Goal: Check status: Check status

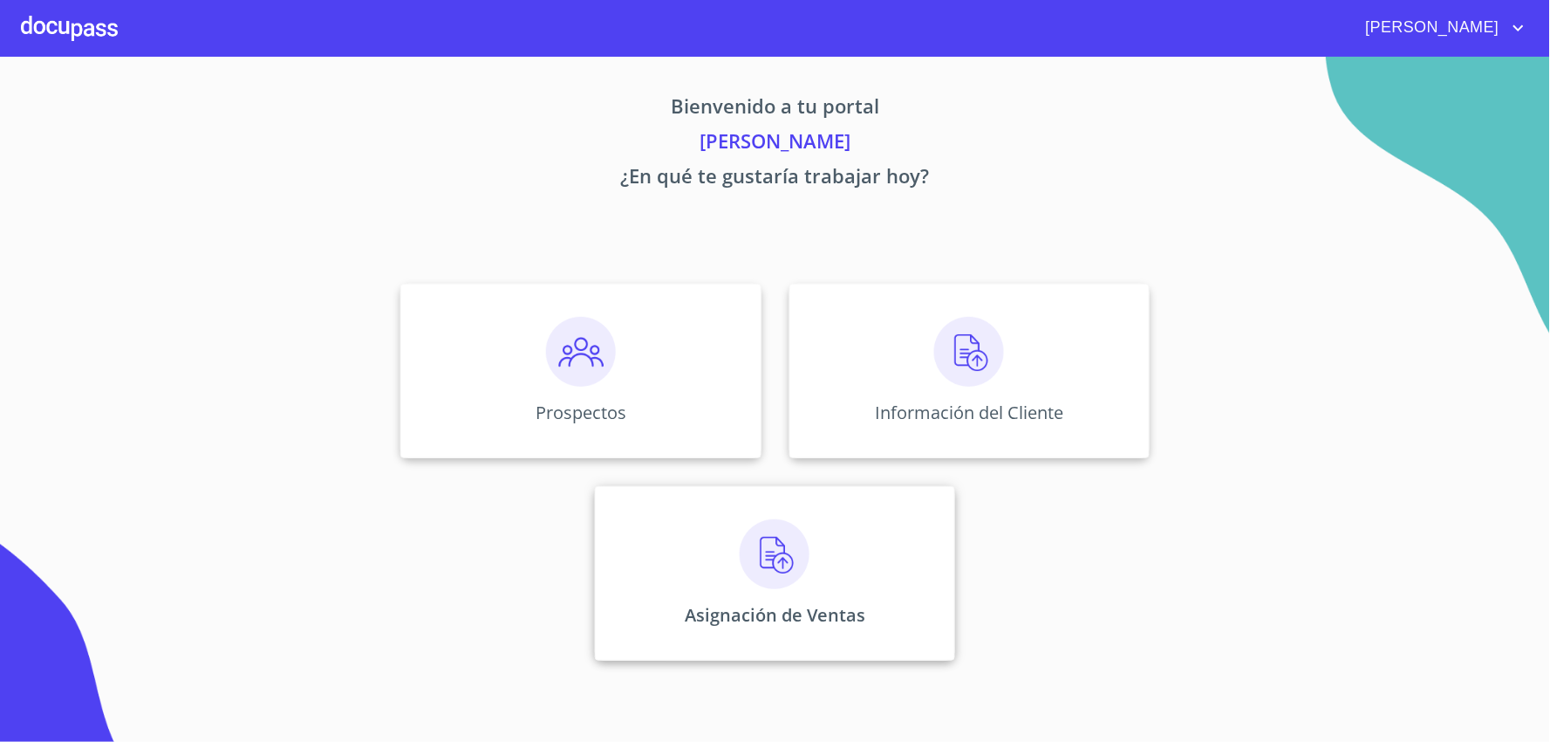
click at [809, 585] on img at bounding box center [775, 554] width 70 height 70
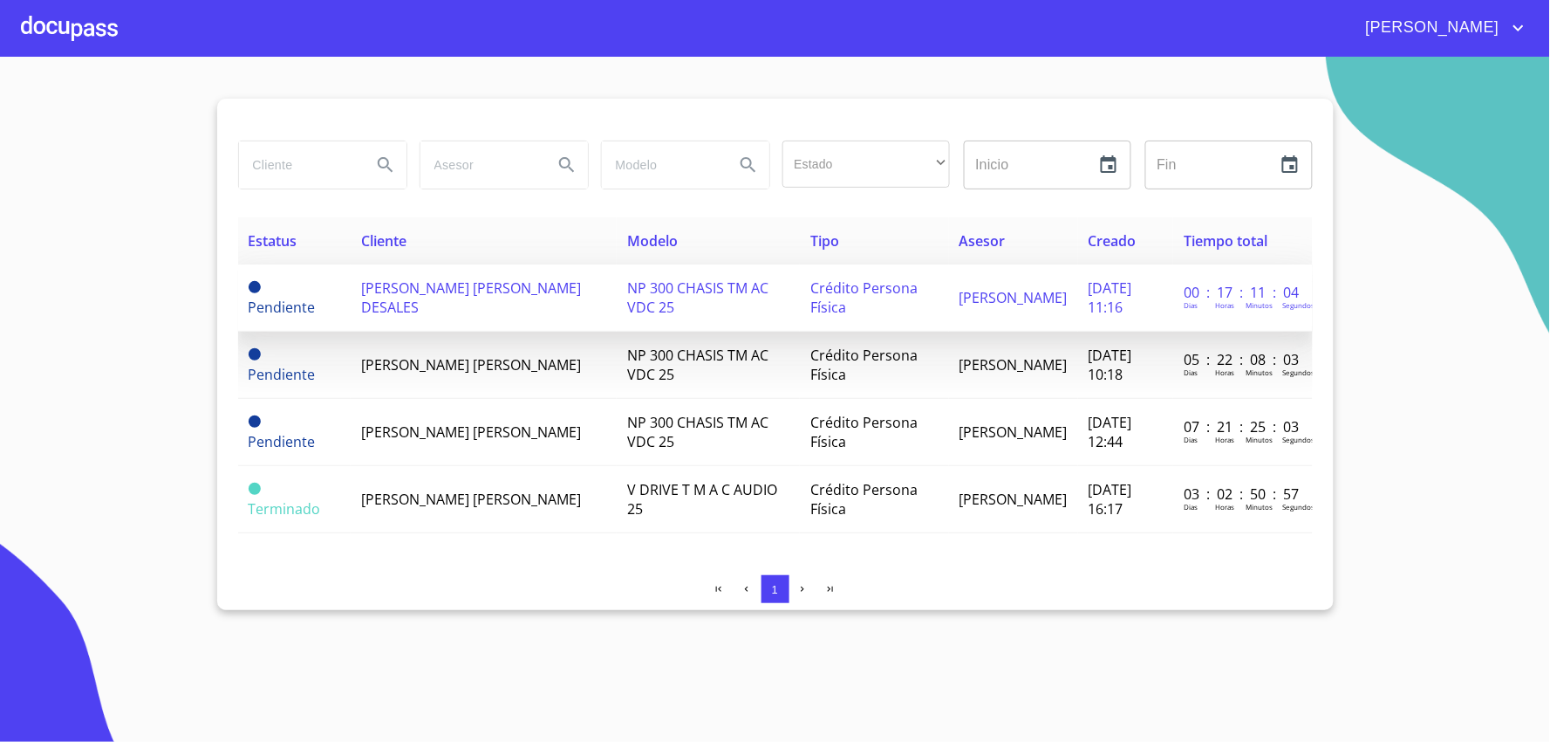
click at [367, 298] on span "[PERSON_NAME] [PERSON_NAME] DESALES" at bounding box center [471, 297] width 220 height 38
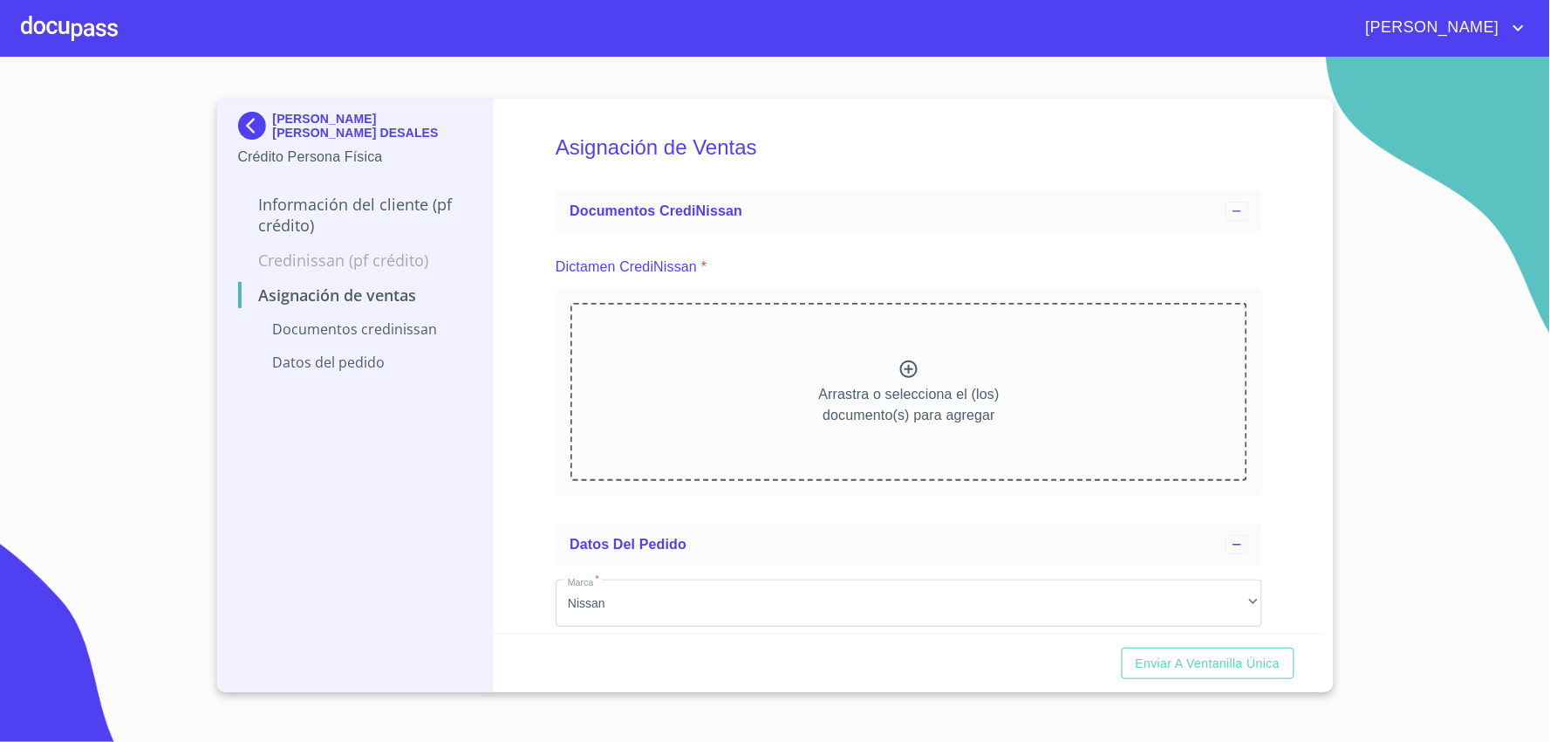
click at [900, 370] on icon at bounding box center [909, 369] width 21 height 21
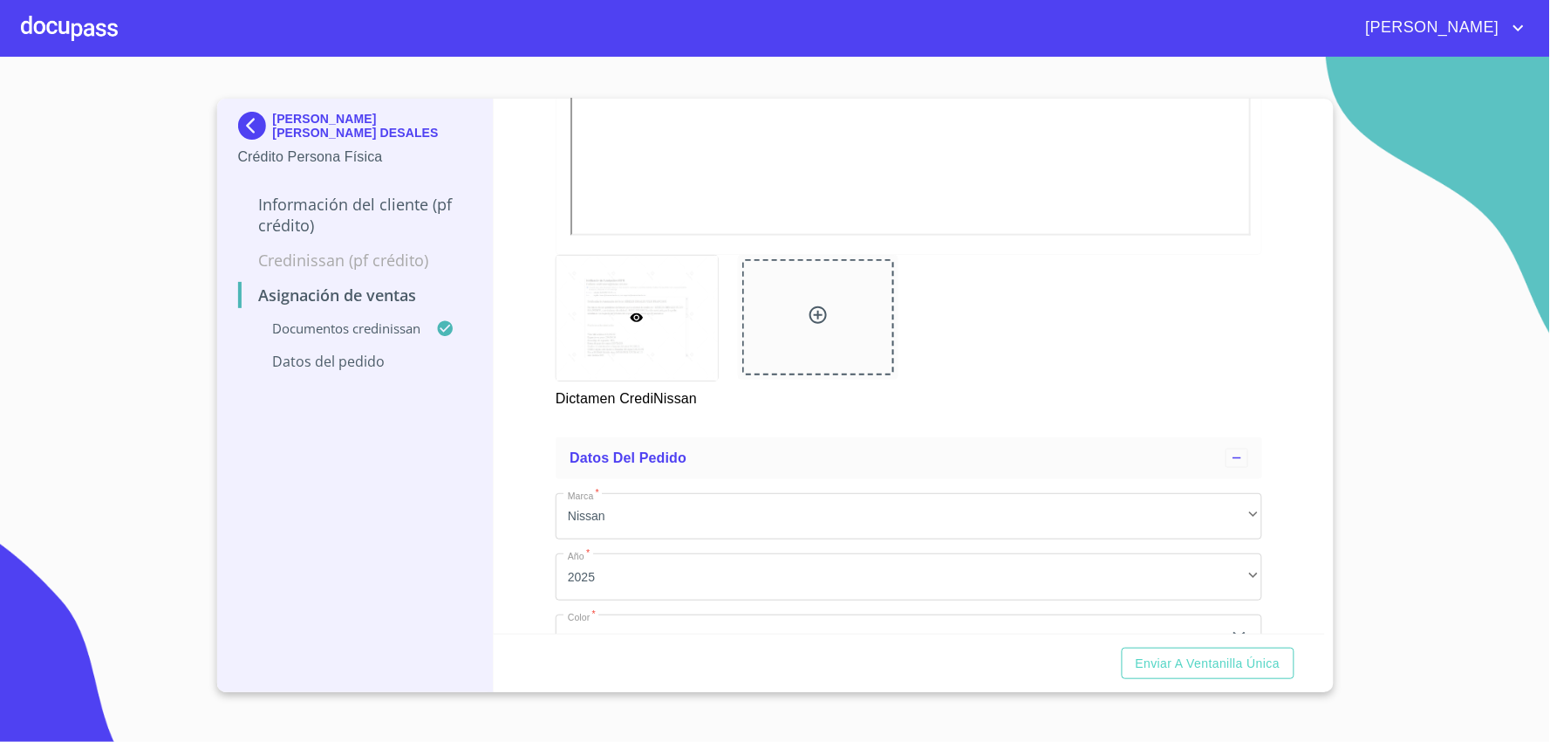
scroll to position [751, 0]
